Goal: Task Accomplishment & Management: Complete application form

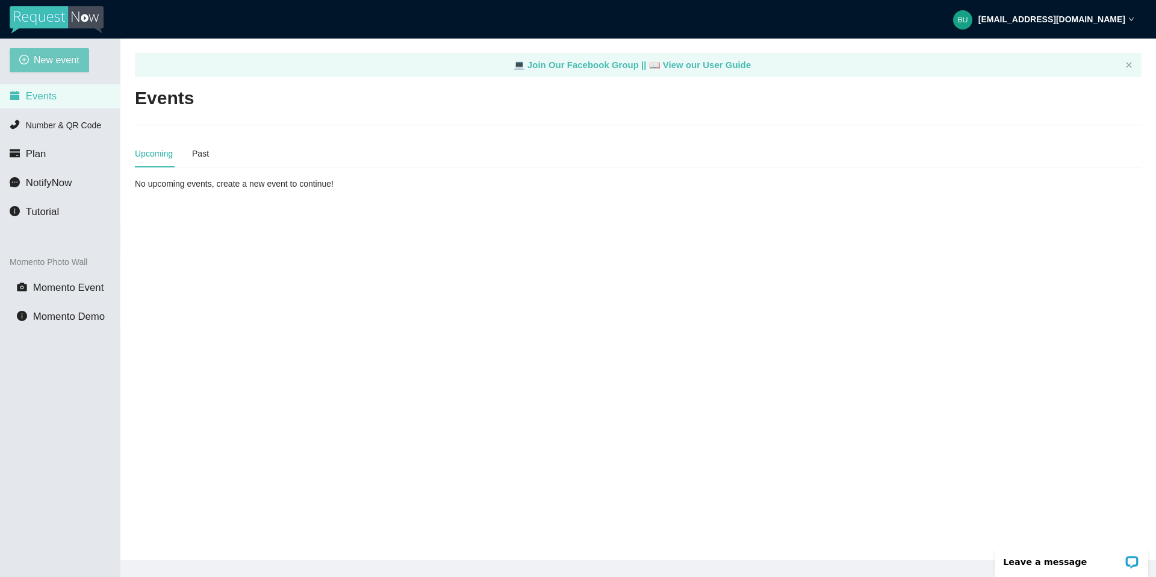
click at [61, 60] on span "New event" at bounding box center [57, 59] width 46 height 15
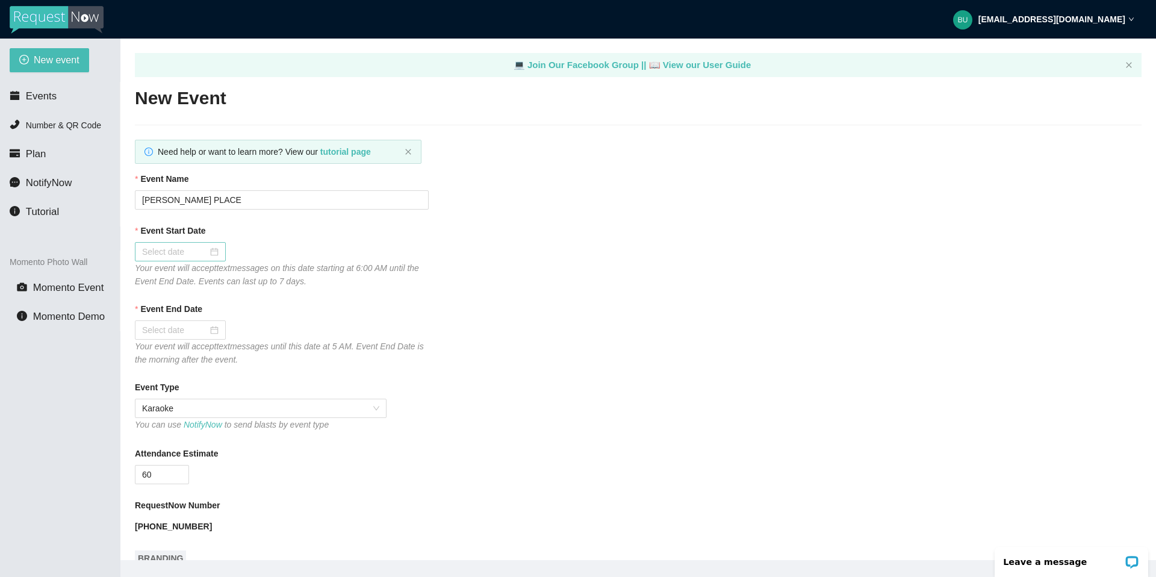
click at [205, 242] on div at bounding box center [180, 251] width 91 height 19
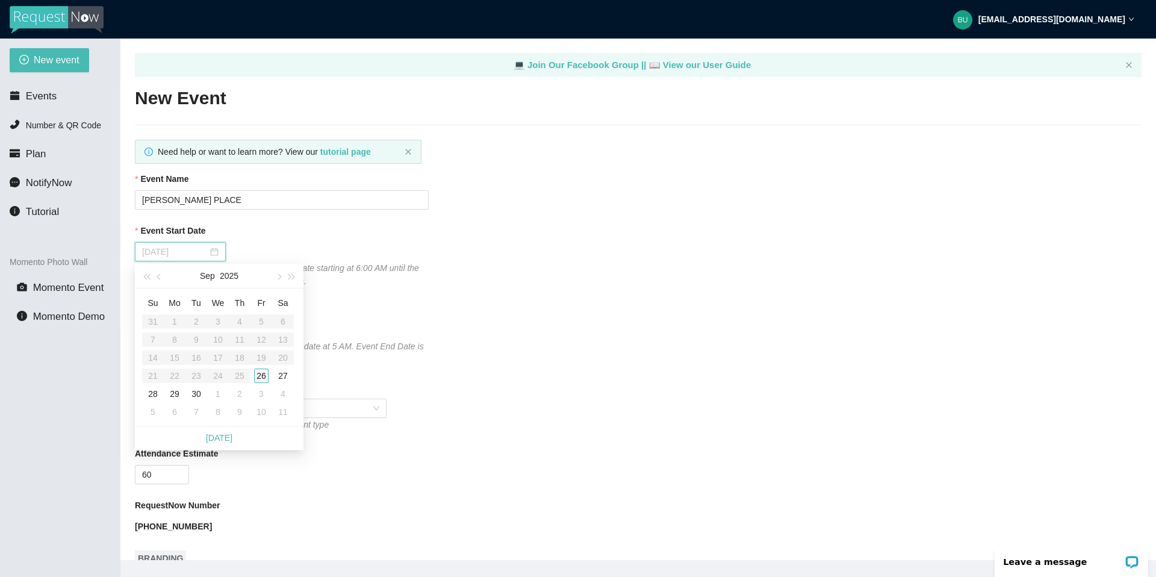
type input "09/26/2025"
click at [260, 370] on div "26" at bounding box center [261, 376] width 14 height 14
type input "09/27/2025"
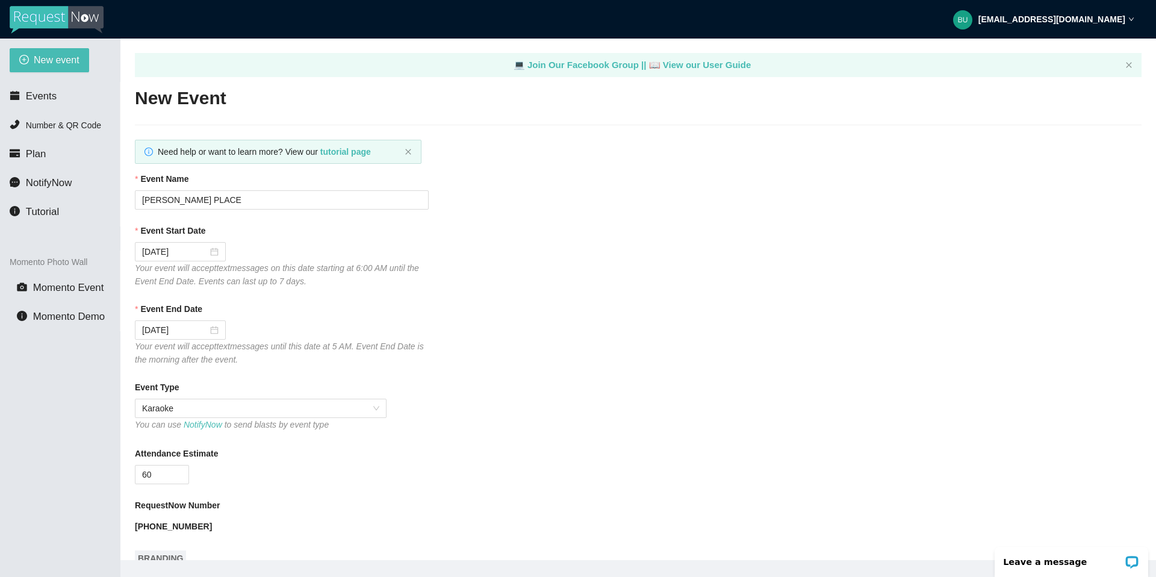
click at [288, 517] on div "(602) 899-1882" at bounding box center [282, 526] width 294 height 19
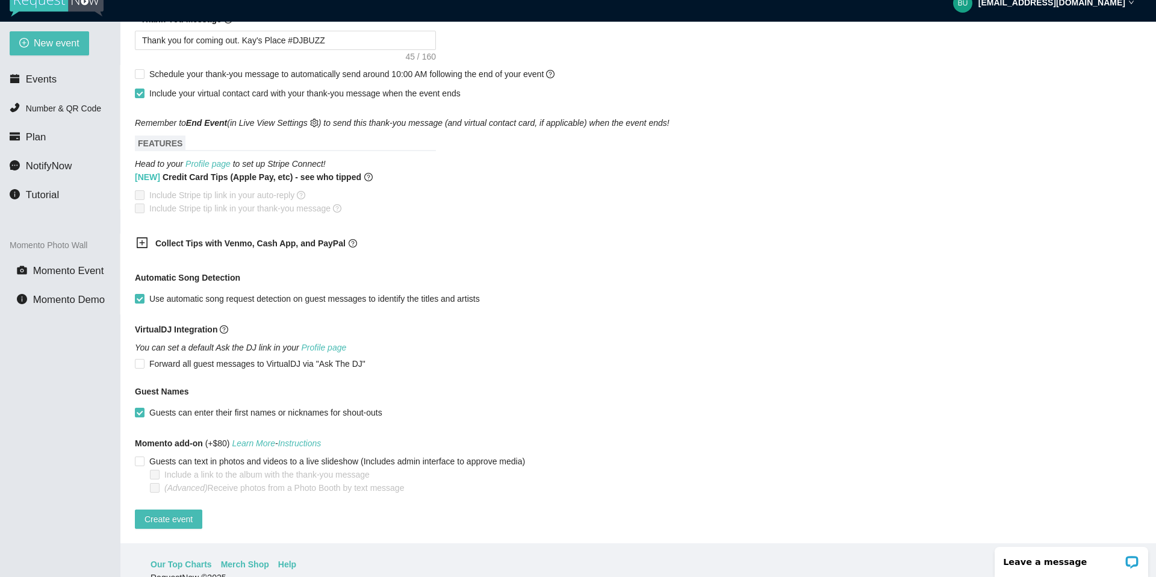
scroll to position [24, 0]
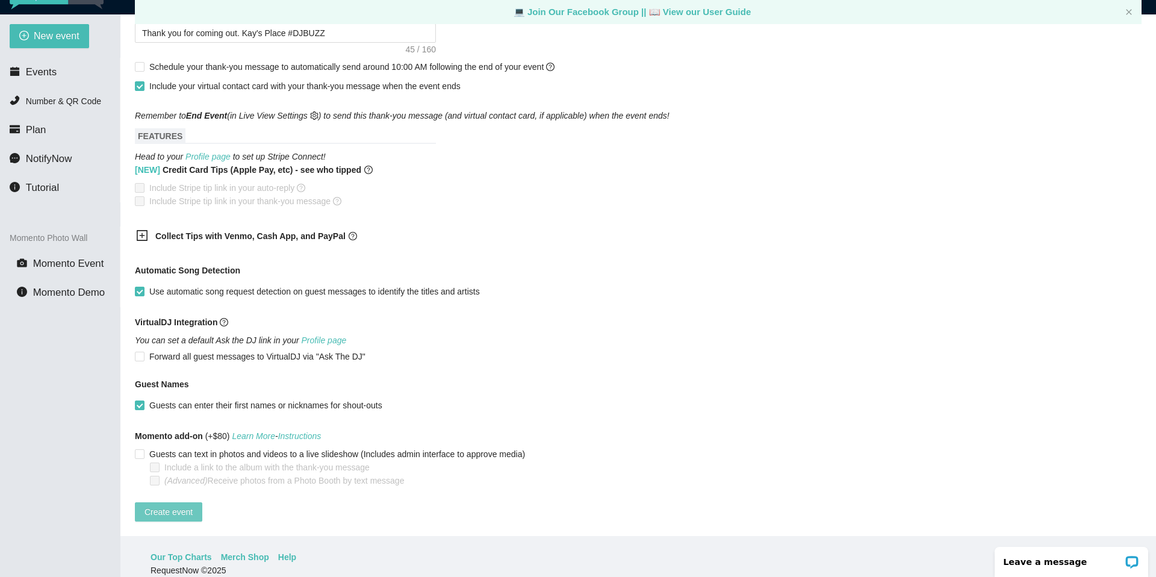
click at [175, 505] on span "Create event" at bounding box center [169, 511] width 48 height 13
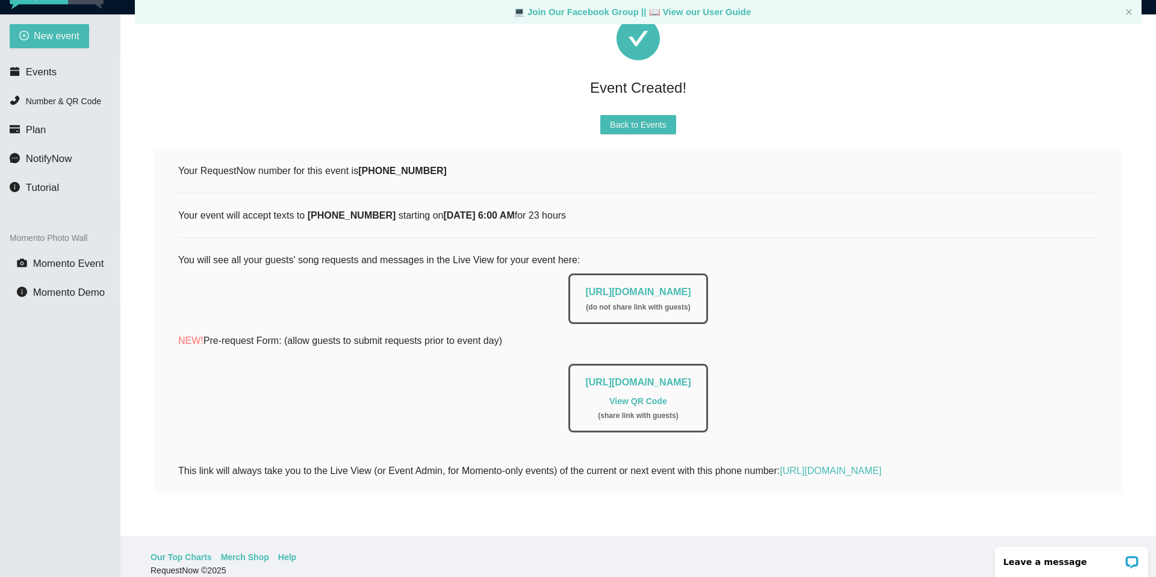
scroll to position [83, 0]
click at [599, 287] on link "https://app.requestnow.io/live/rpjajor" at bounding box center [637, 292] width 105 height 10
